Goal: Task Accomplishment & Management: Manage account settings

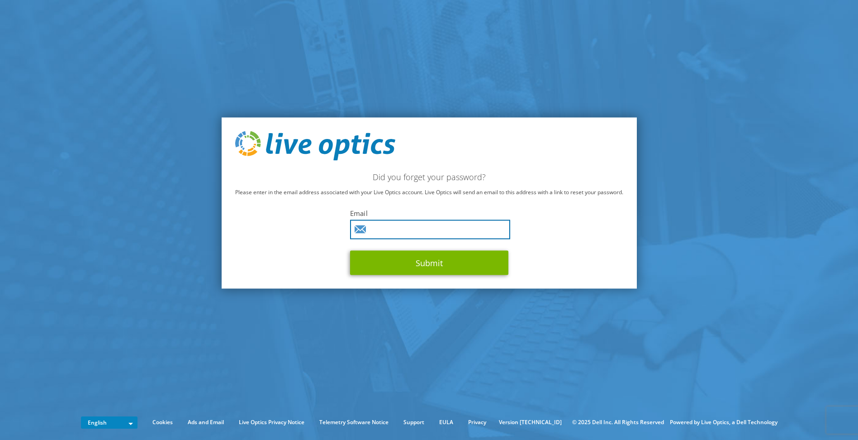
click at [403, 232] on input "text" at bounding box center [430, 229] width 160 height 19
type input "torbjorn.blomster@norrbotten.se"
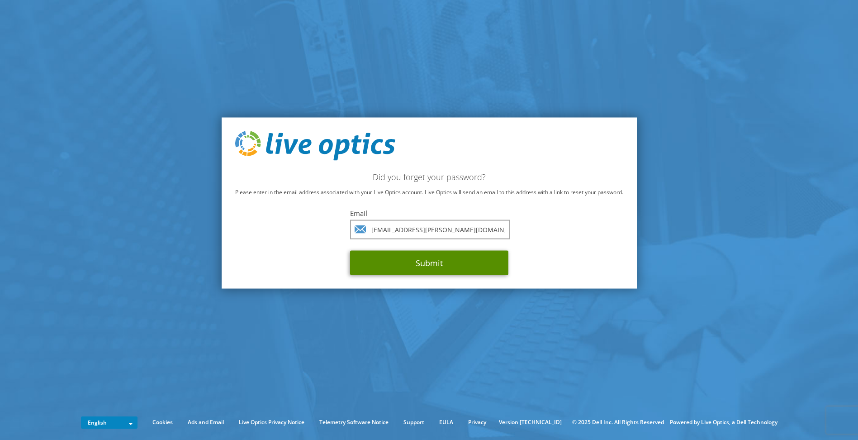
click at [431, 267] on button "Submit" at bounding box center [429, 263] width 158 height 24
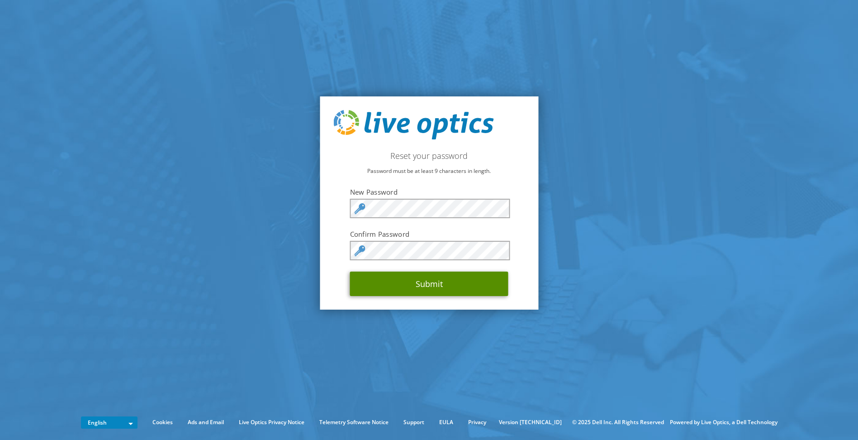
click at [413, 276] on button "Submit" at bounding box center [429, 283] width 158 height 24
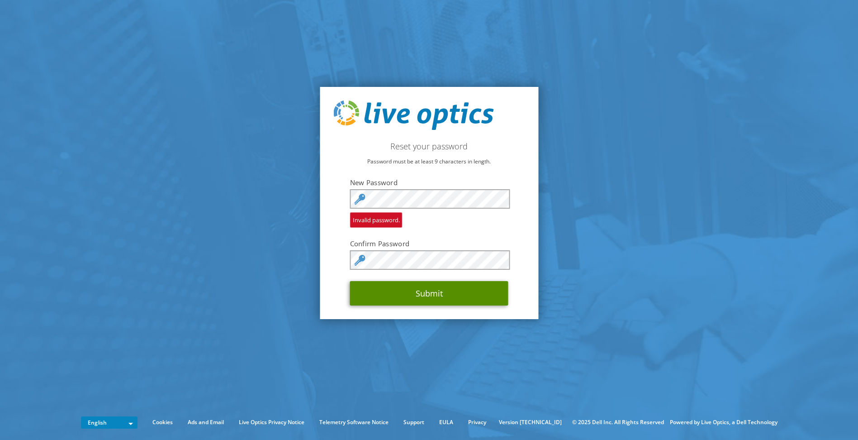
click at [434, 299] on button "Submit" at bounding box center [429, 293] width 158 height 24
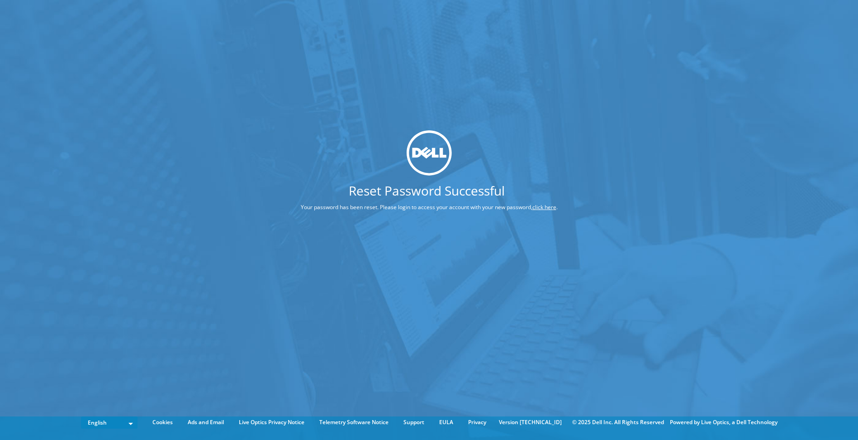
click at [546, 207] on link "click here" at bounding box center [544, 207] width 24 height 8
